Goal: Task Accomplishment & Management: Complete application form

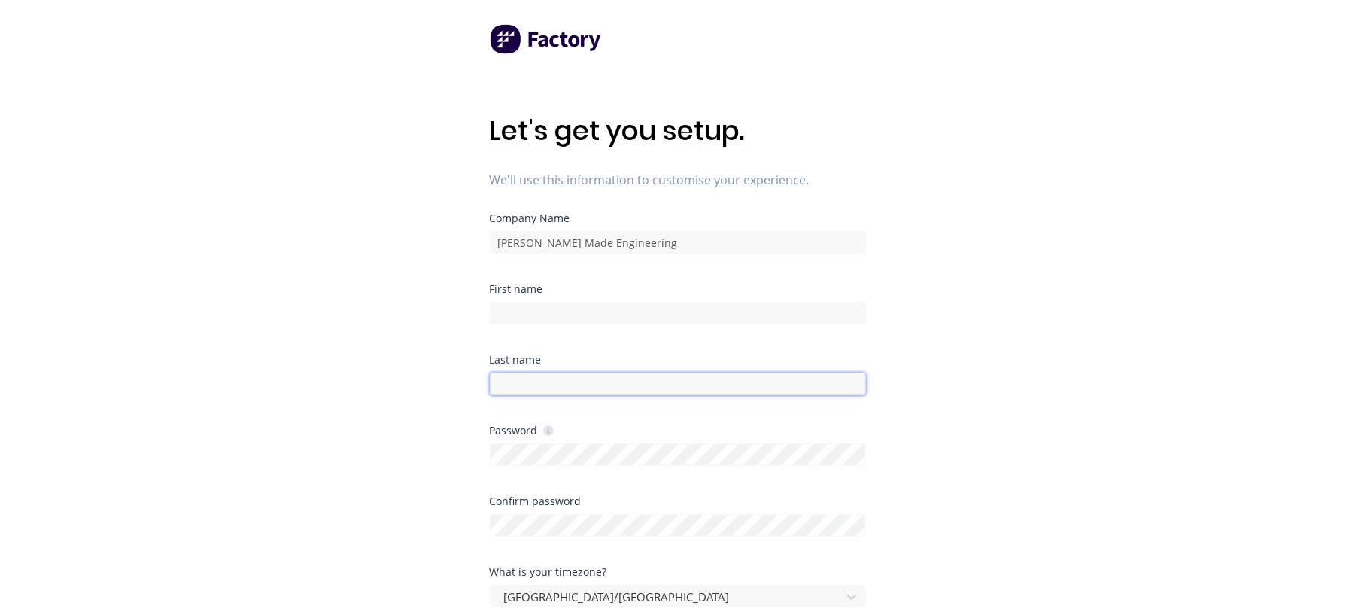
type input "Taylor"
click at [555, 286] on div "First name" at bounding box center [678, 289] width 376 height 11
click at [531, 296] on div "First name" at bounding box center [678, 304] width 376 height 41
click at [555, 324] on input at bounding box center [678, 313] width 376 height 23
type input "Tim"
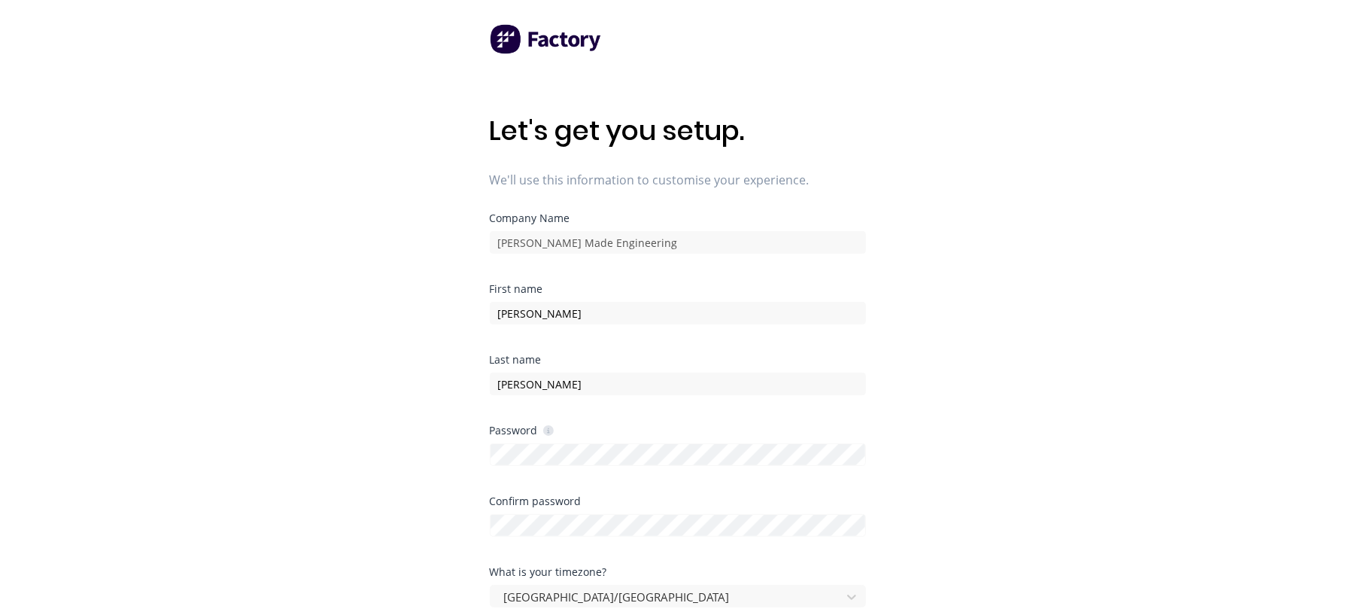
click at [561, 470] on div "Password" at bounding box center [678, 460] width 376 height 71
click at [430, 442] on div "Let's get you setup. We'll use this information to customise your experience. C…" at bounding box center [677, 334] width 1355 height 669
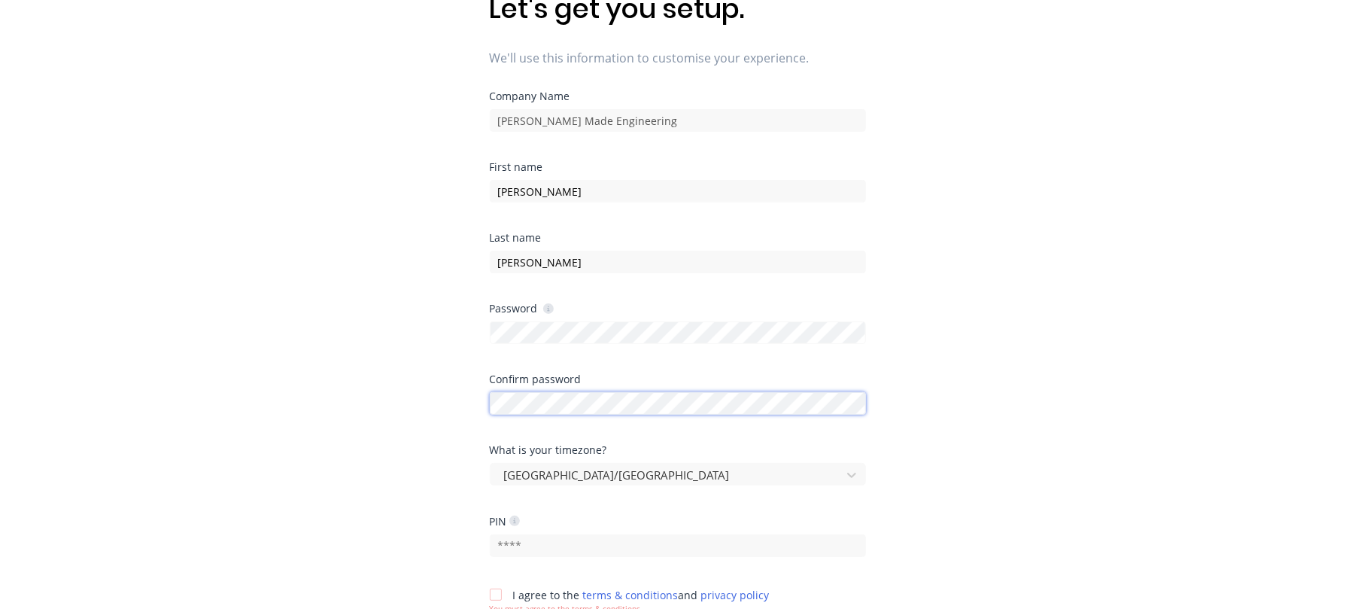
scroll to position [296, 0]
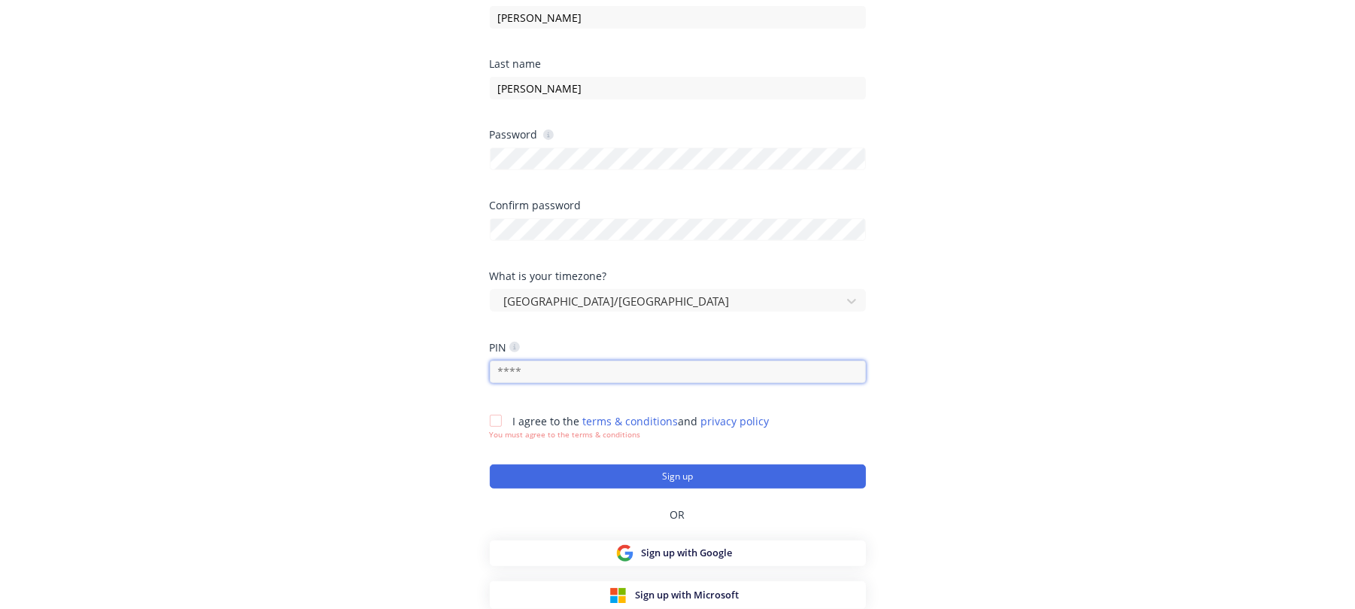
click at [548, 365] on input "text" at bounding box center [678, 371] width 376 height 23
drag, startPoint x: 551, startPoint y: 365, endPoint x: 465, endPoint y: 344, distance: 88.3
click at [465, 344] on div "Let's get you setup. We'll use this information to customise your experience. C…" at bounding box center [677, 38] width 1355 height 669
click at [548, 363] on input "text" at bounding box center [678, 371] width 376 height 23
click at [531, 373] on input "text" at bounding box center [678, 371] width 376 height 23
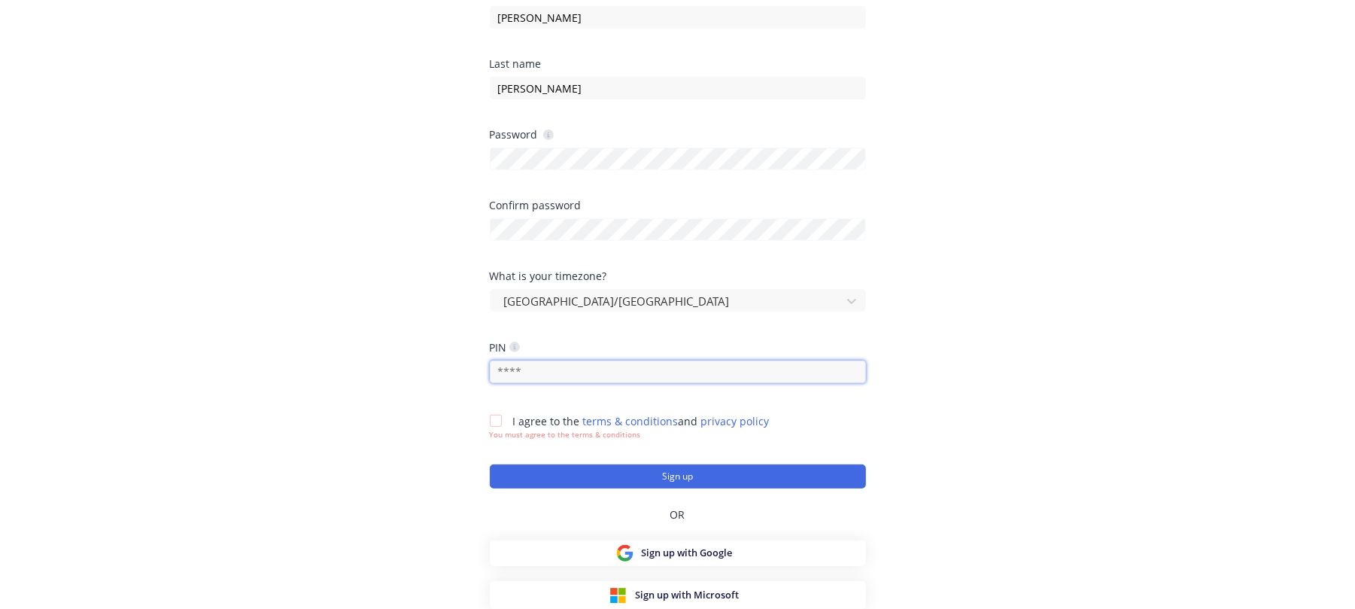
click at [531, 373] on input "text" at bounding box center [678, 371] width 376 height 23
type input "1416"
click at [500, 423] on div at bounding box center [496, 421] width 30 height 30
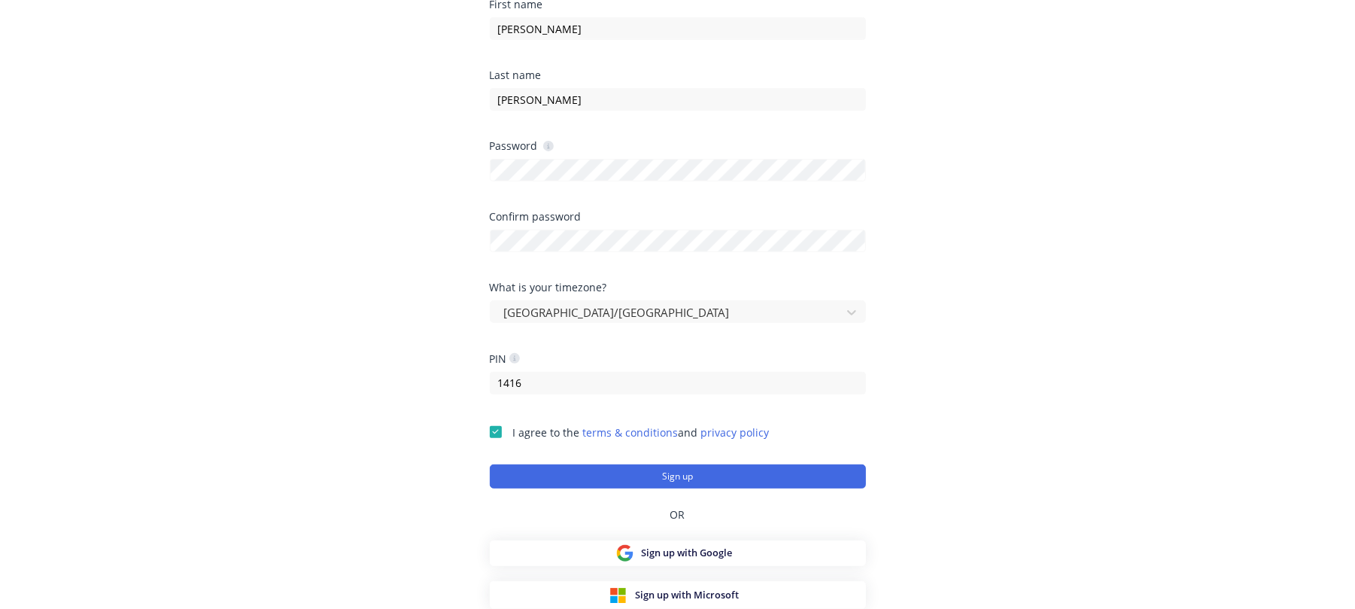
scroll to position [284, 0]
click at [663, 474] on button "Sign up" at bounding box center [678, 476] width 376 height 24
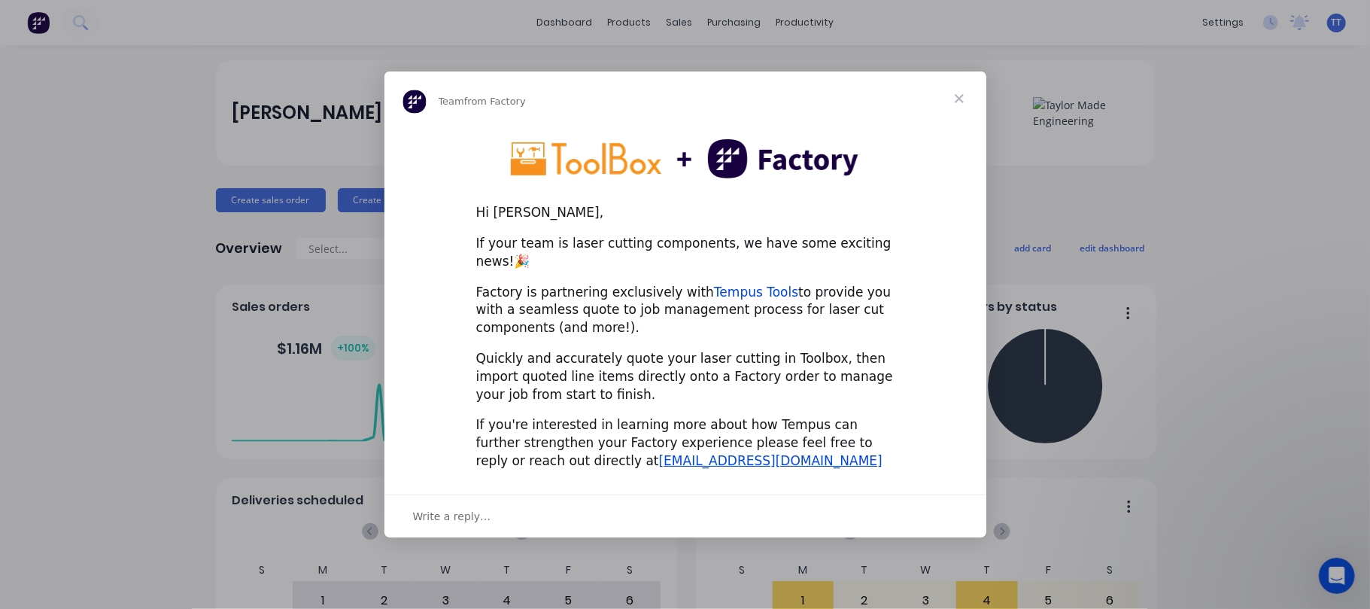
click at [746, 284] on link "Tempus Tools" at bounding box center [756, 291] width 84 height 15
click at [960, 103] on span "Close" at bounding box center [959, 98] width 54 height 54
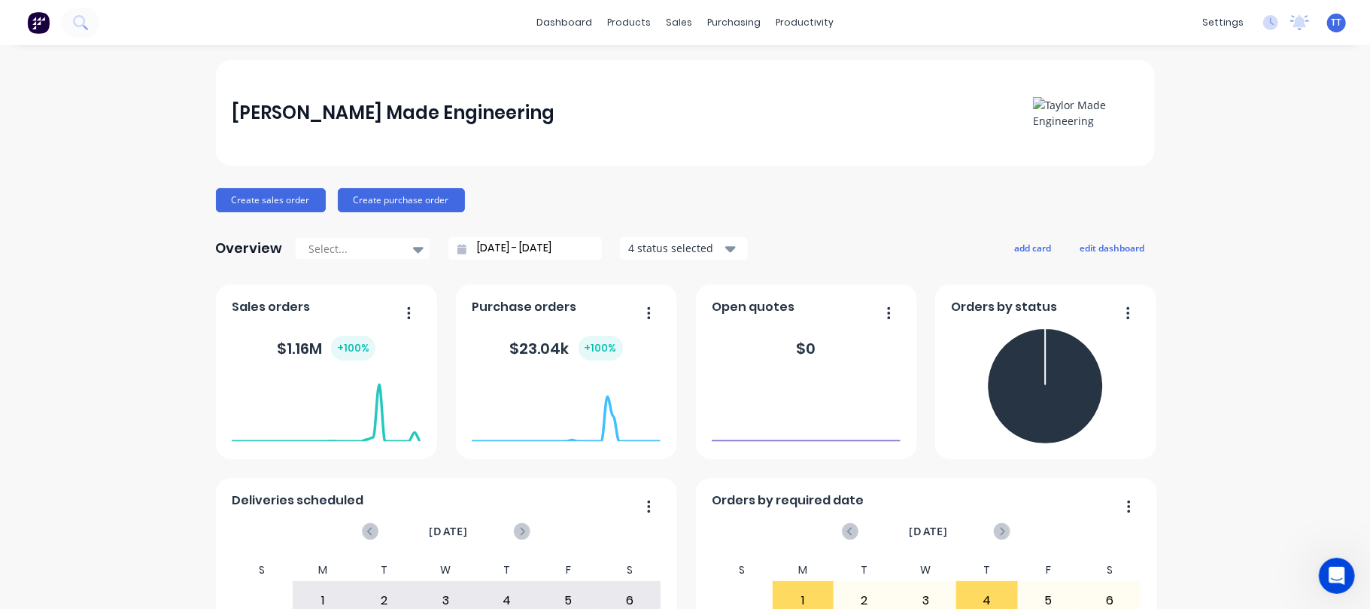
click at [1205, 223] on div "[PERSON_NAME] Made Engineering Create sales order Create purchase order Overvie…" at bounding box center [685, 453] width 1370 height 786
